Goal: Information Seeking & Learning: Check status

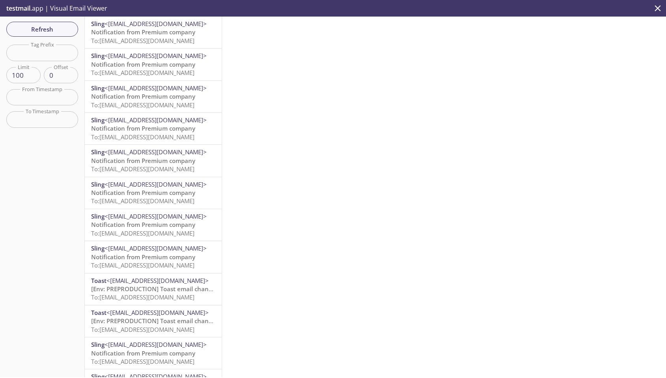
click at [20, 8] on span "testmail" at bounding box center [18, 8] width 24 height 9
click at [37, 7] on p "testmail .app | Visual Email Viewer" at bounding box center [56, 8] width 112 height 17
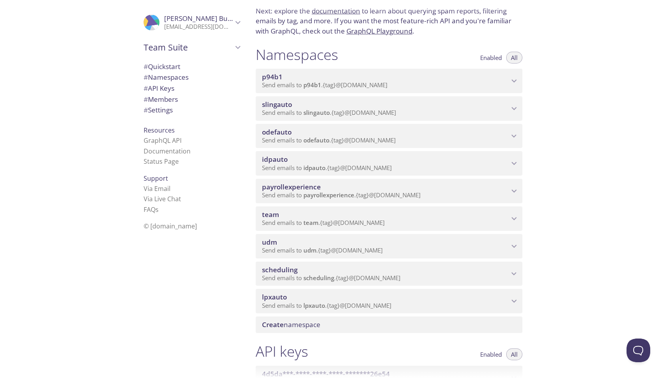
scroll to position [57, 0]
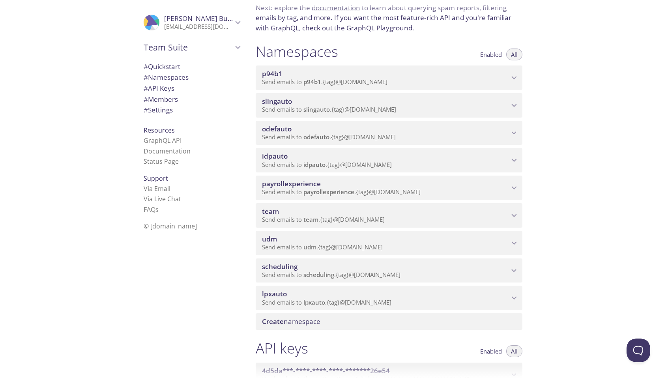
click at [336, 269] on span "scheduling" at bounding box center [385, 266] width 247 height 9
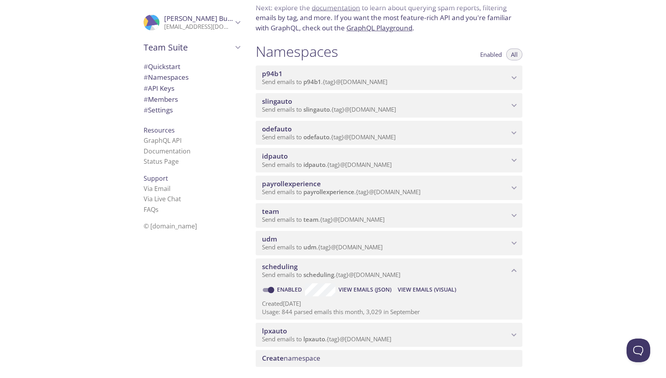
click at [425, 289] on span "View Emails (Visual)" at bounding box center [427, 289] width 58 height 9
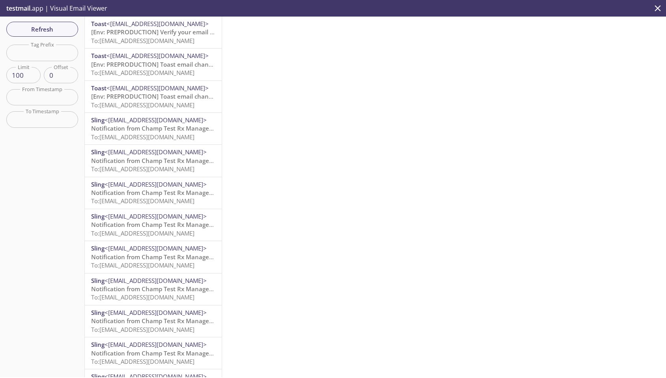
click at [152, 40] on span "To: [EMAIL_ADDRESS][DOMAIN_NAME]" at bounding box center [142, 41] width 103 height 8
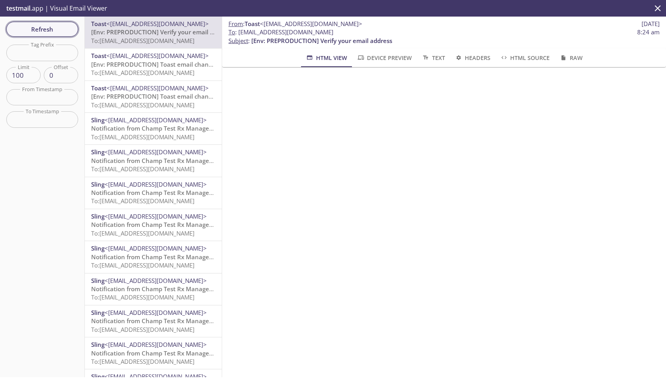
click at [60, 29] on span "Refresh" at bounding box center [42, 29] width 59 height 10
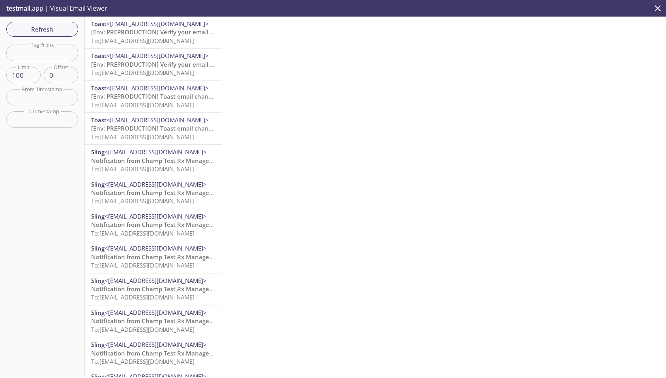
click at [150, 45] on p "[Env: PREPRODUCTION] Verify your email address To: [EMAIL_ADDRESS][DOMAIN_NAME]" at bounding box center [153, 36] width 124 height 17
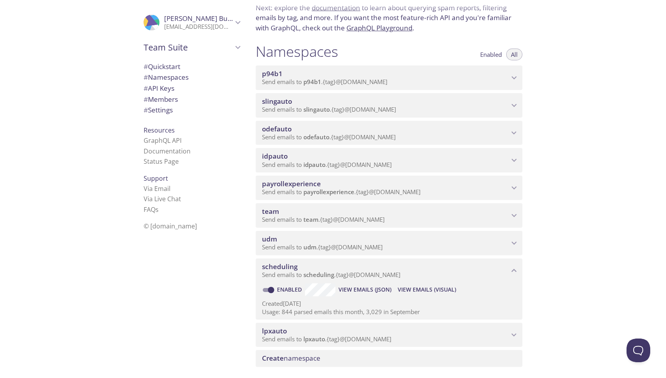
click at [293, 101] on span "slingauto" at bounding box center [385, 101] width 247 height 9
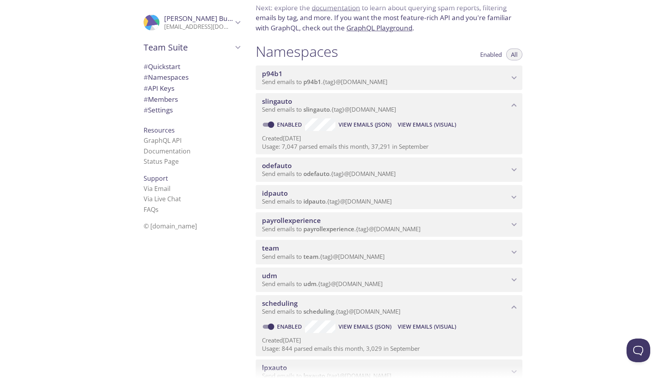
click at [422, 129] on span "View Emails (Visual)" at bounding box center [427, 124] width 58 height 9
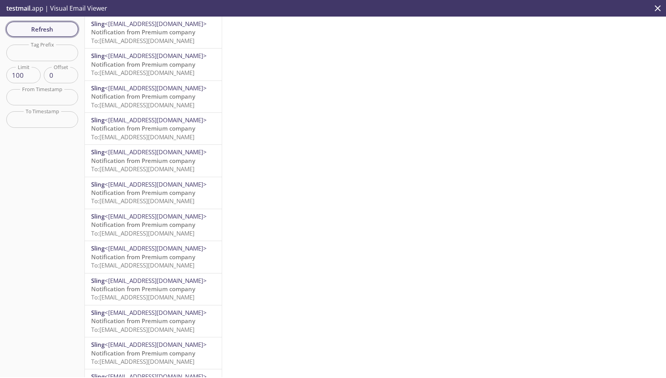
click at [27, 32] on span "Refresh" at bounding box center [42, 29] width 59 height 10
click at [182, 45] on span "To: [EMAIL_ADDRESS][DOMAIN_NAME]" at bounding box center [142, 41] width 103 height 8
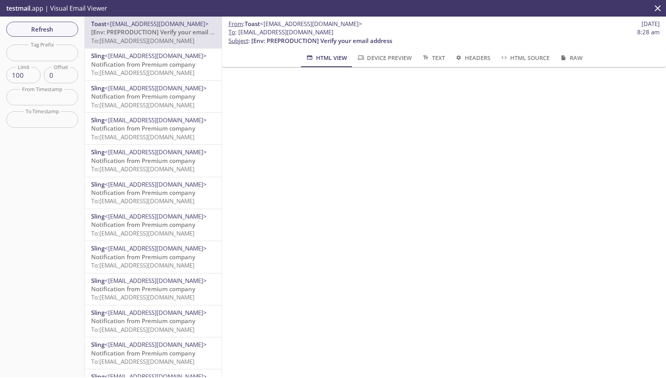
click at [43, 37] on div "Refresh Filters Tag Prefix Tag Prefix Limit 100 Limit Offset 0 Offset From Time…" at bounding box center [42, 197] width 85 height 360
click at [43, 30] on span "Refresh" at bounding box center [42, 29] width 59 height 10
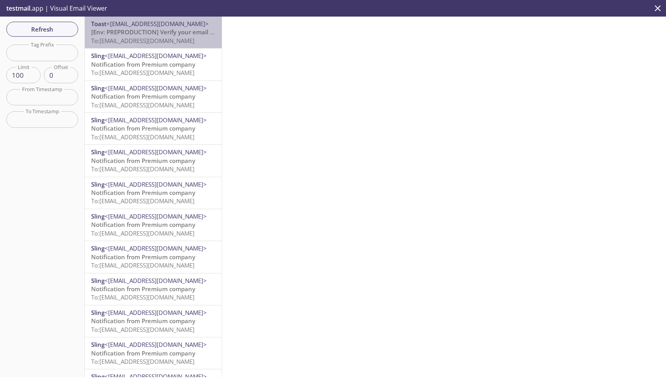
click at [132, 41] on span "To: [EMAIL_ADDRESS][DOMAIN_NAME]" at bounding box center [142, 41] width 103 height 8
